Goal: Transaction & Acquisition: Obtain resource

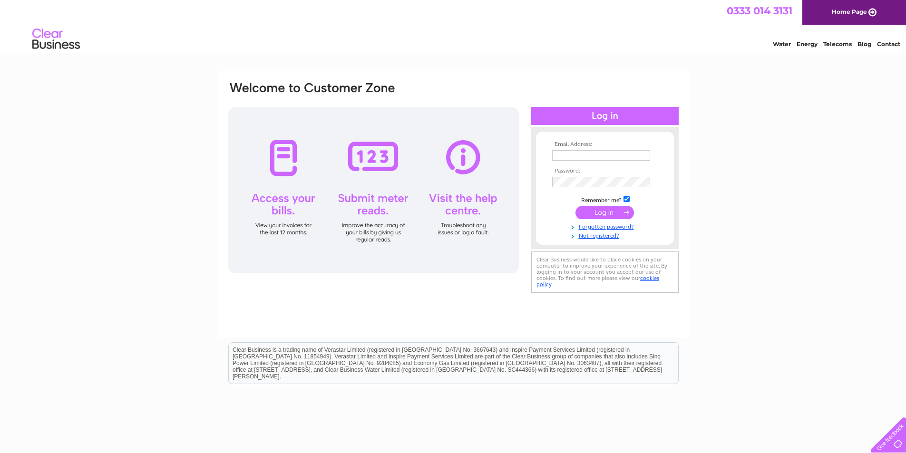
type input "[EMAIL_ADDRESS][DOMAIN_NAME]"
click at [608, 209] on input "submit" at bounding box center [604, 212] width 58 height 13
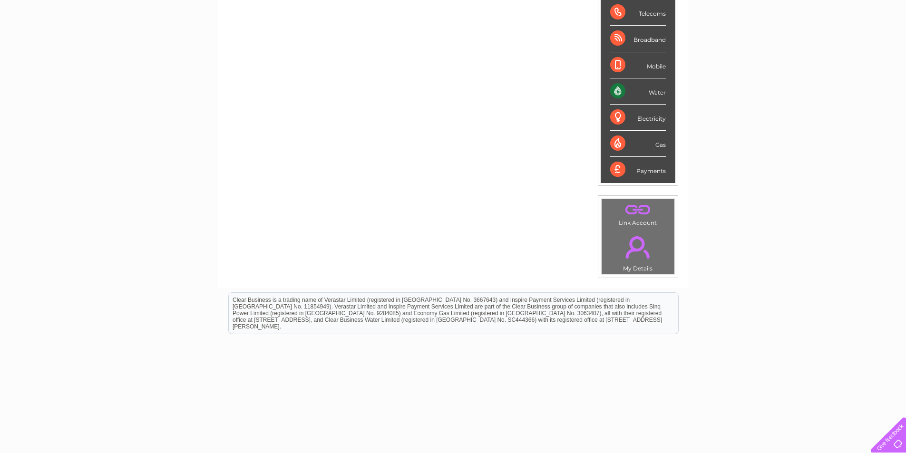
scroll to position [160, 0]
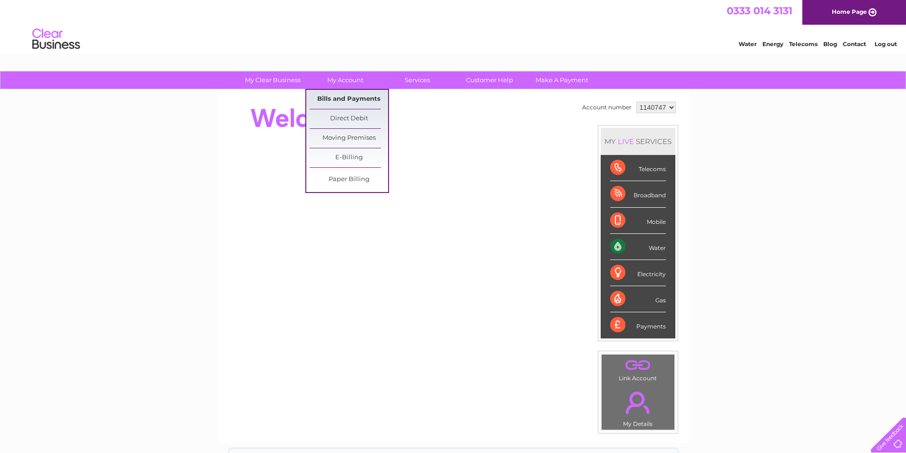
click at [363, 98] on link "Bills and Payments" at bounding box center [348, 99] width 78 height 19
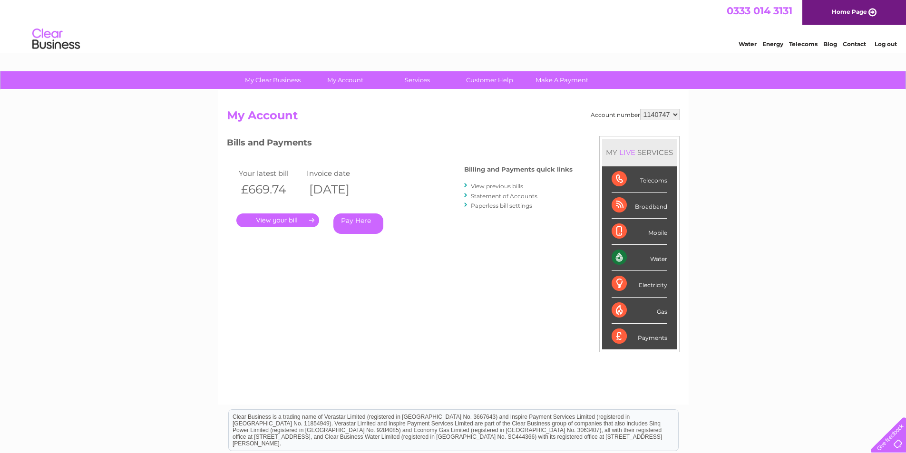
click at [276, 221] on link "." at bounding box center [277, 220] width 83 height 14
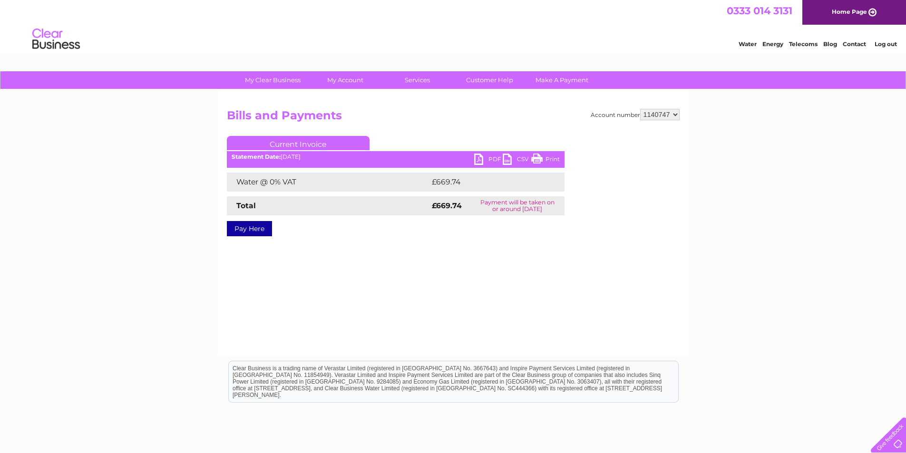
click at [506, 157] on link "CSV" at bounding box center [516, 161] width 29 height 14
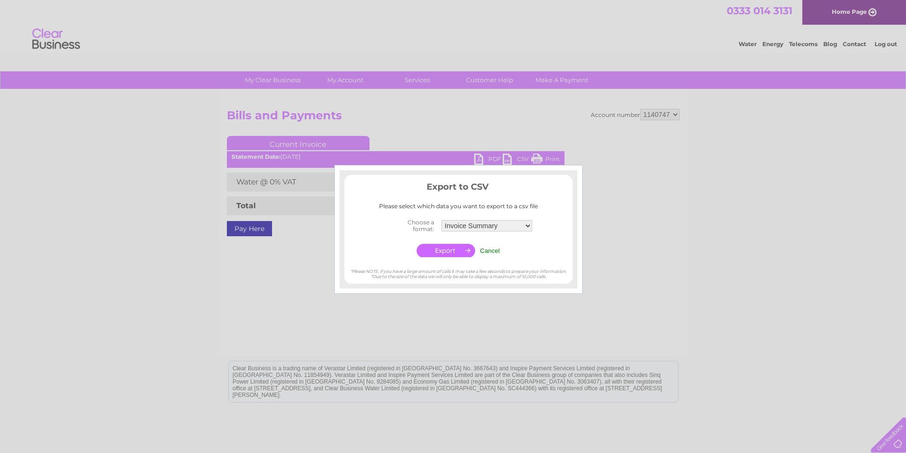
click at [471, 227] on select "Invoice Summary Service Charge Summary" at bounding box center [486, 225] width 91 height 11
click at [441, 220] on select "Invoice Summary Service Charge Summary" at bounding box center [487, 226] width 92 height 12
click at [444, 251] on input "button" at bounding box center [445, 250] width 58 height 13
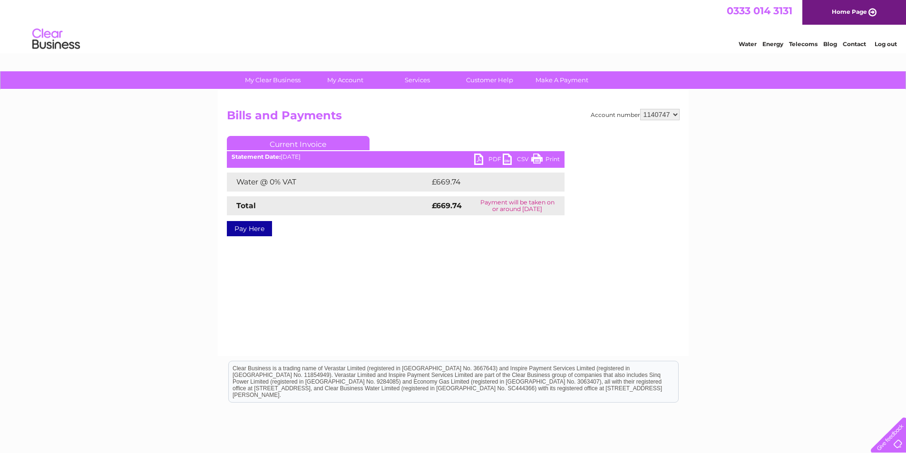
click at [491, 265] on div "Account number 1140747 1141055 Bills and Payments Current Invoice PDF CSV Print" at bounding box center [453, 223] width 471 height 266
click at [266, 235] on link "Pay Here" at bounding box center [249, 228] width 45 height 15
click at [556, 160] on link "Print" at bounding box center [545, 161] width 29 height 14
click at [668, 278] on div "Account number 1140747 1141055 Bills and Payments Current Invoice PDF CSV Print" at bounding box center [453, 223] width 471 height 266
click at [477, 156] on link "PDF" at bounding box center [488, 161] width 29 height 14
